Goal: Navigation & Orientation: Find specific page/section

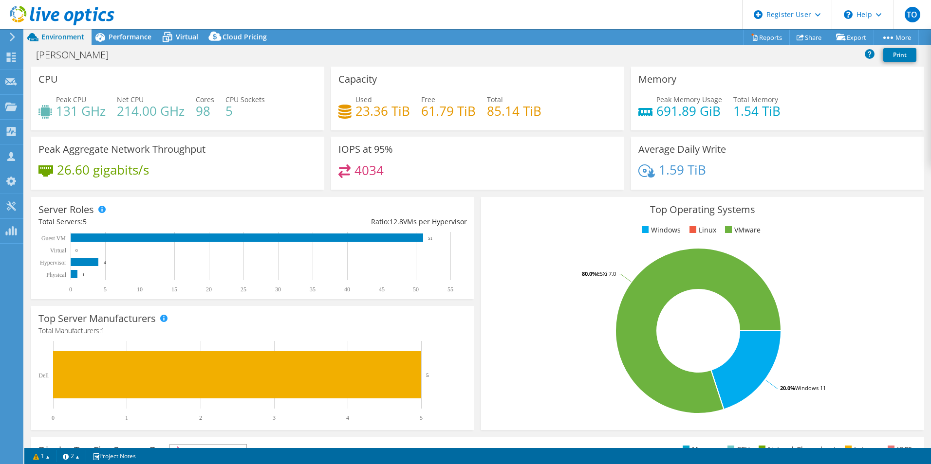
select select "USD"
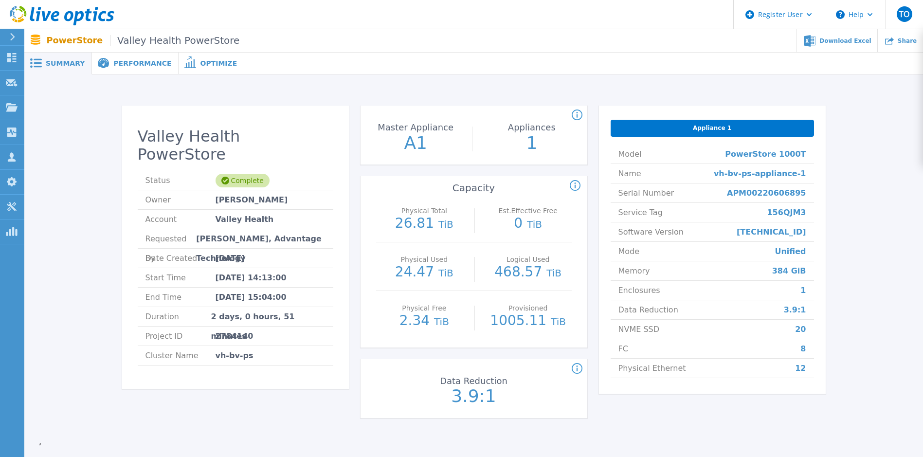
click at [136, 67] on span "Performance" at bounding box center [142, 63] width 58 height 7
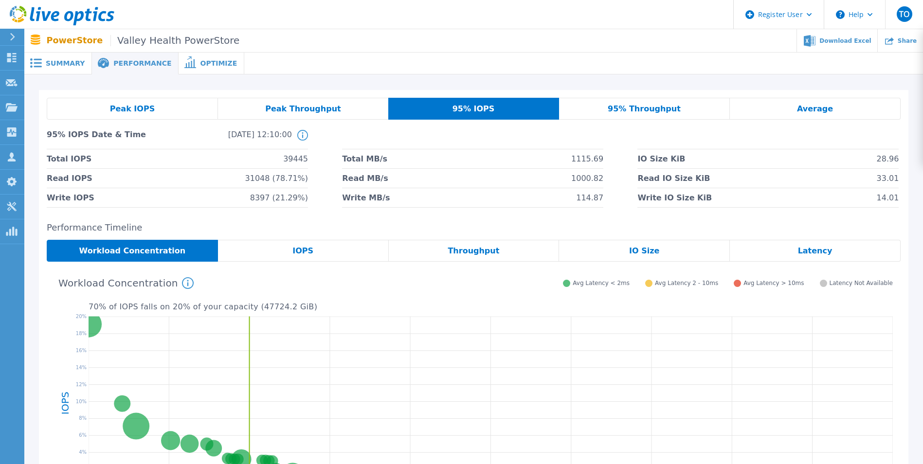
click at [203, 63] on span "Optimize" at bounding box center [218, 63] width 37 height 7
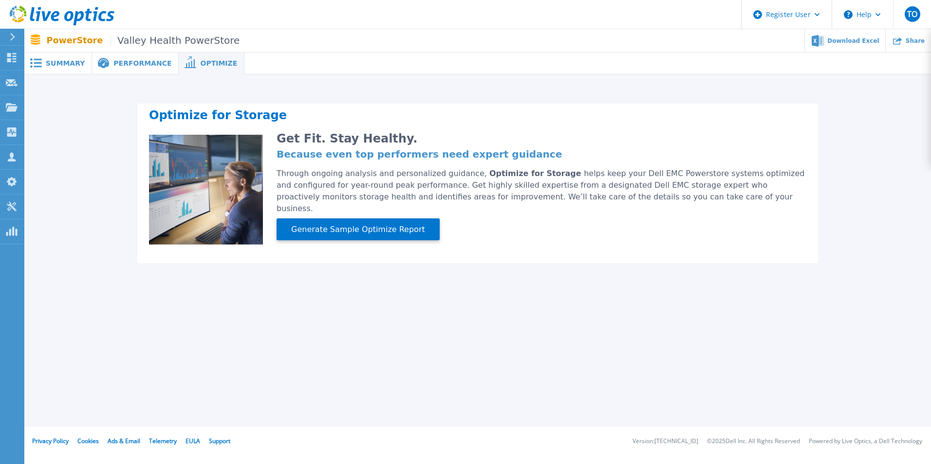
click at [128, 71] on div "Performance" at bounding box center [135, 64] width 87 height 22
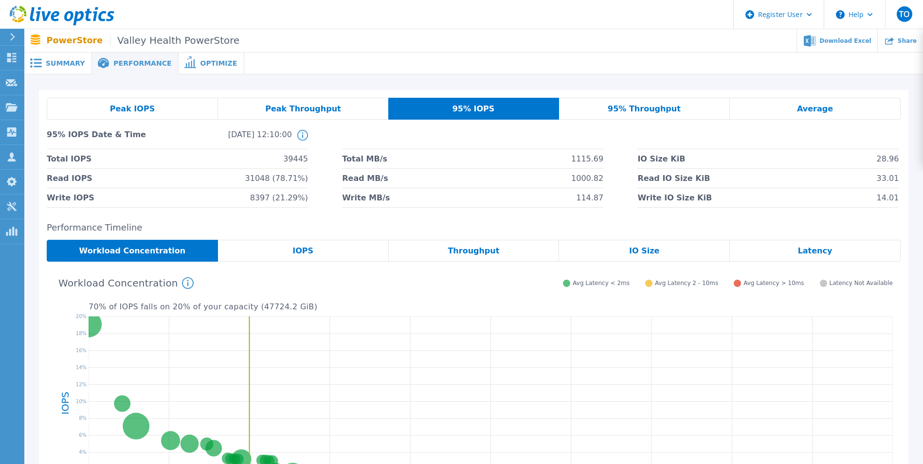
click at [74, 70] on div "Summary" at bounding box center [58, 64] width 68 height 22
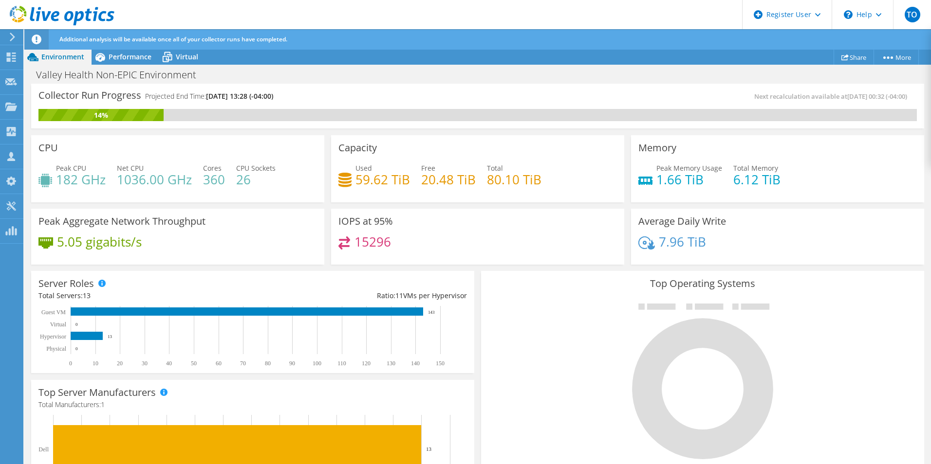
click at [40, 65] on icon at bounding box center [32, 57] width 17 height 17
click at [118, 54] on span "Performance" at bounding box center [130, 56] width 43 height 9
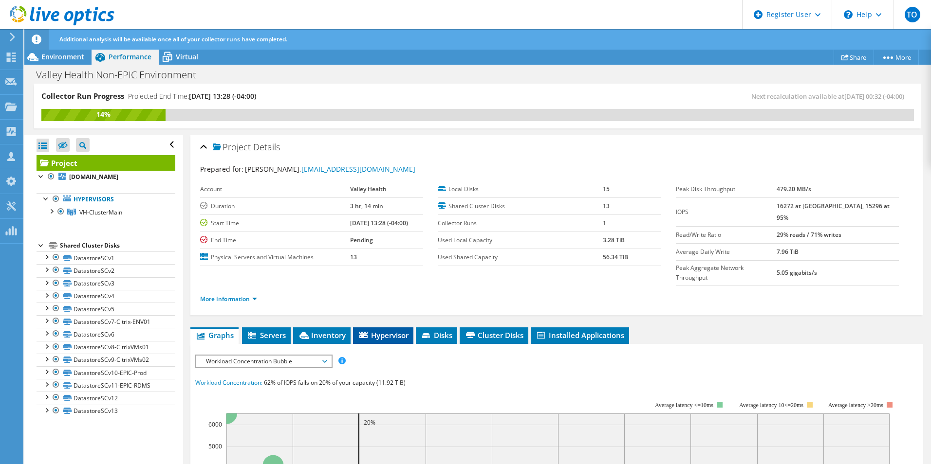
scroll to position [97, 0]
